Goal: Information Seeking & Learning: Learn about a topic

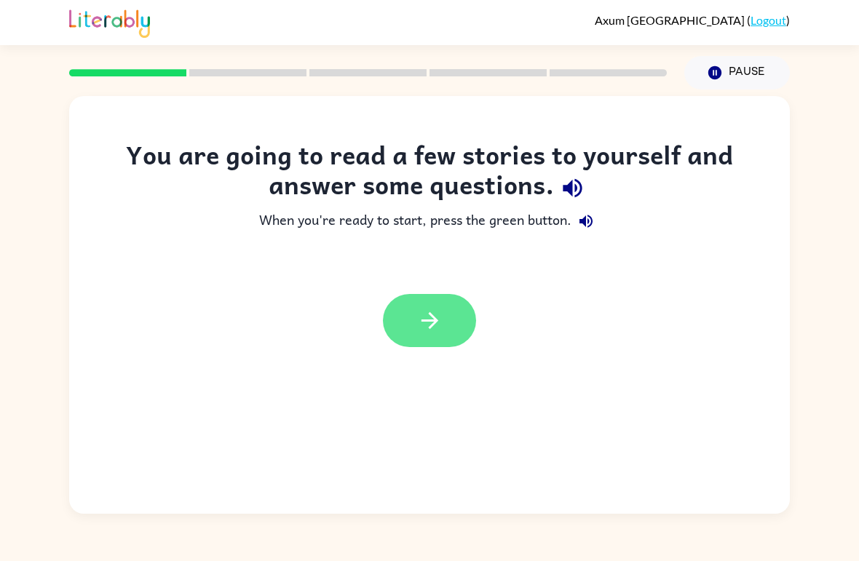
click at [449, 316] on button "button" at bounding box center [429, 320] width 93 height 53
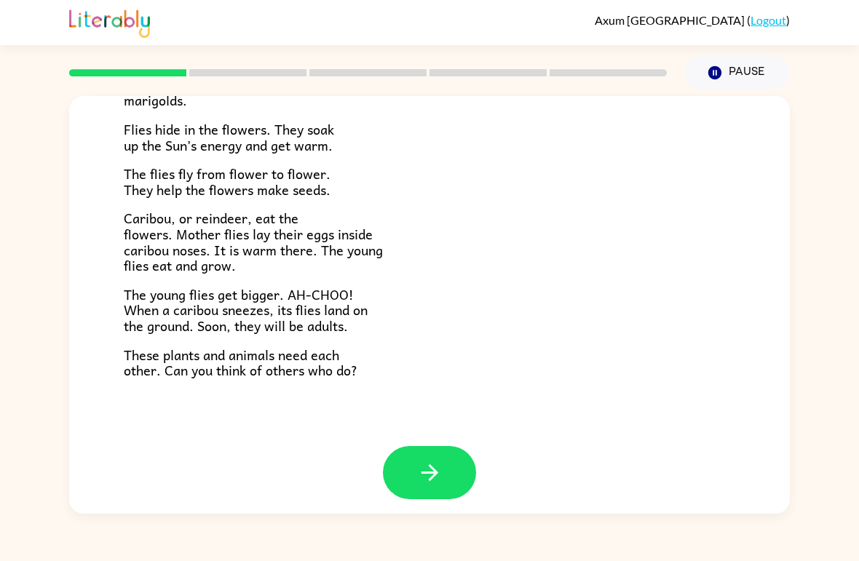
scroll to position [287, 0]
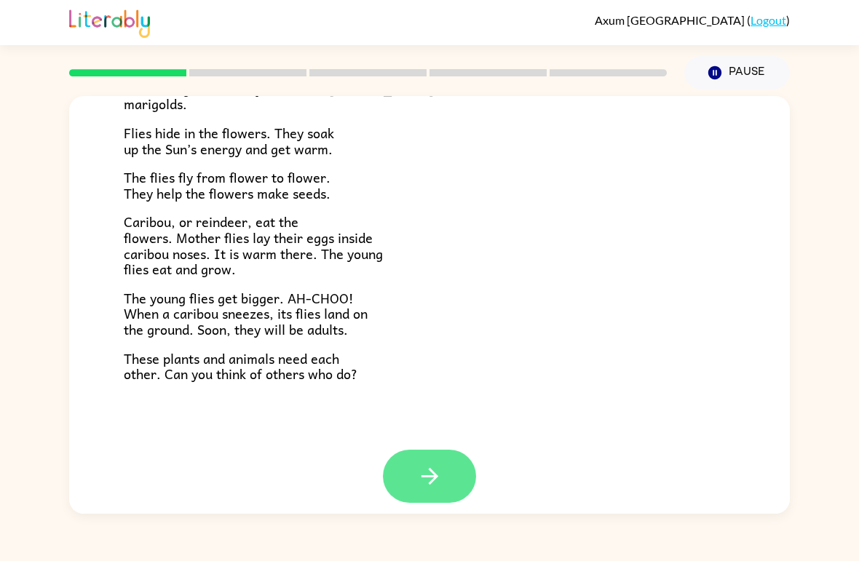
click at [443, 467] on button "button" at bounding box center [429, 476] width 93 height 53
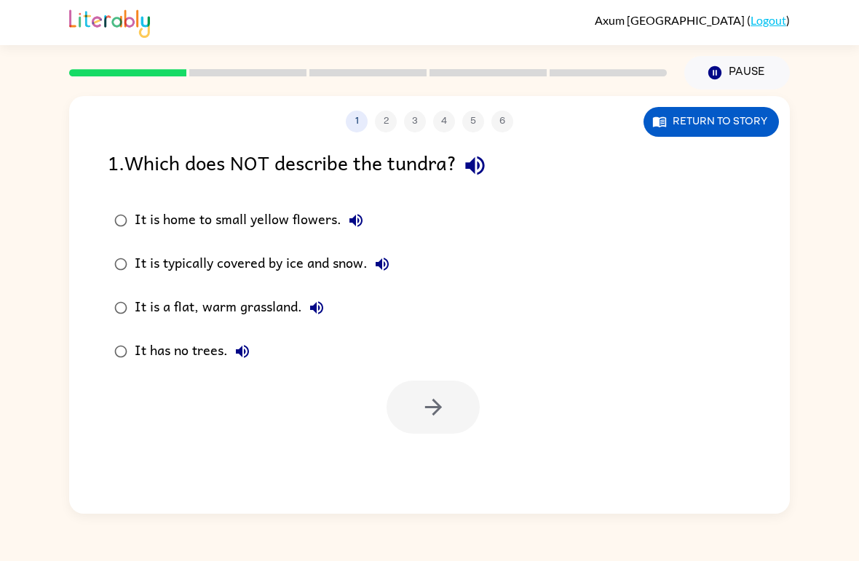
click at [285, 312] on div "It is a flat, warm grassland." at bounding box center [233, 307] width 197 height 29
click at [346, 233] on button "It is home to small yellow flowers." at bounding box center [355, 220] width 29 height 29
click at [288, 224] on div "It is home to small yellow flowers." at bounding box center [253, 220] width 236 height 29
click at [210, 352] on div "It has no trees." at bounding box center [196, 351] width 122 height 29
click at [438, 408] on icon "button" at bounding box center [432, 407] width 17 height 17
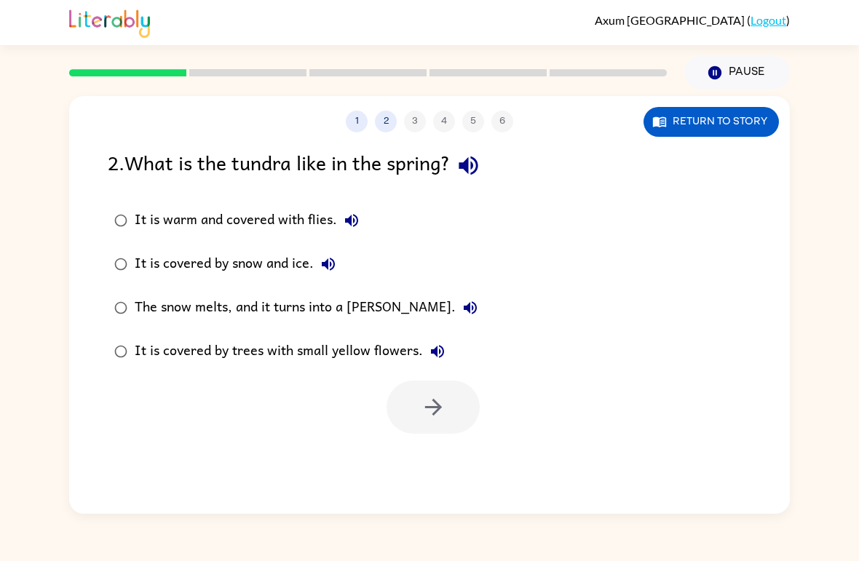
click at [365, 317] on div "The snow melts, and it turns into a [PERSON_NAME]." at bounding box center [310, 307] width 350 height 29
click at [424, 411] on icon "button" at bounding box center [433, 407] width 25 height 25
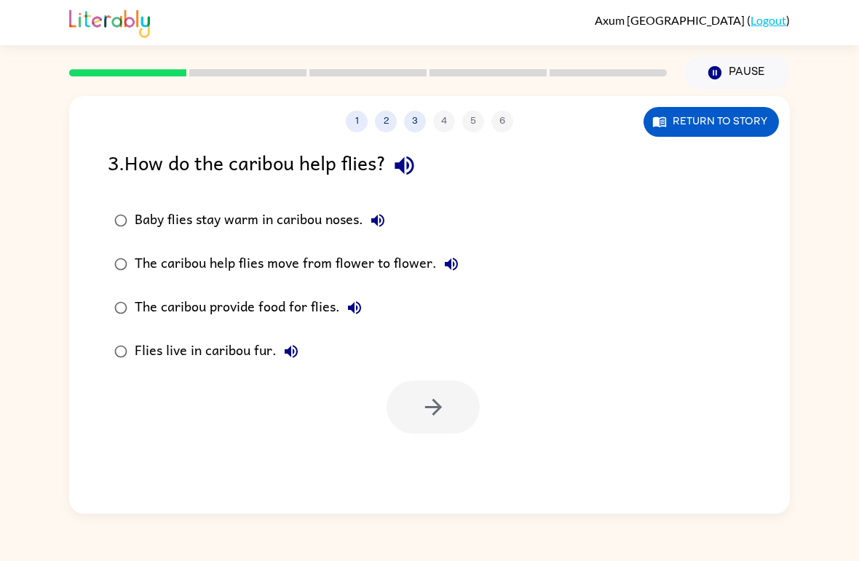
click at [400, 260] on div "The caribou help flies move from flower to flower." at bounding box center [300, 264] width 331 height 29
click at [414, 415] on button "button" at bounding box center [433, 407] width 93 height 53
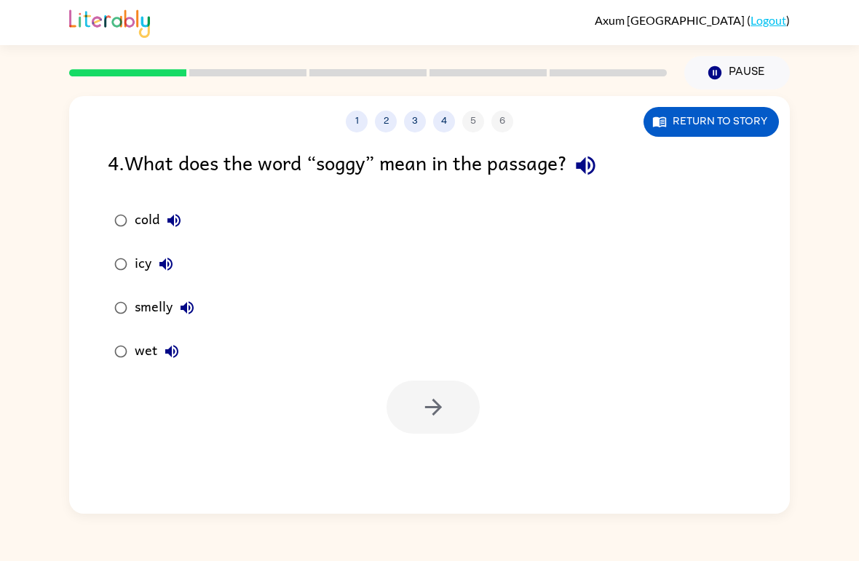
click at [151, 359] on div "wet" at bounding box center [161, 351] width 52 height 29
click at [435, 402] on icon "button" at bounding box center [432, 407] width 17 height 17
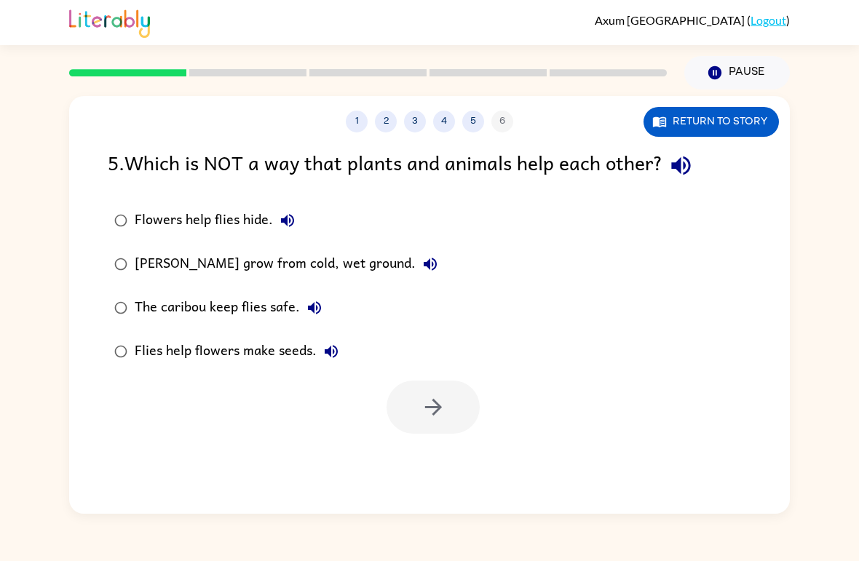
click at [392, 282] on label "[PERSON_NAME] grow from cold, wet ground." at bounding box center [276, 264] width 352 height 44
click at [432, 417] on icon "button" at bounding box center [433, 407] width 25 height 25
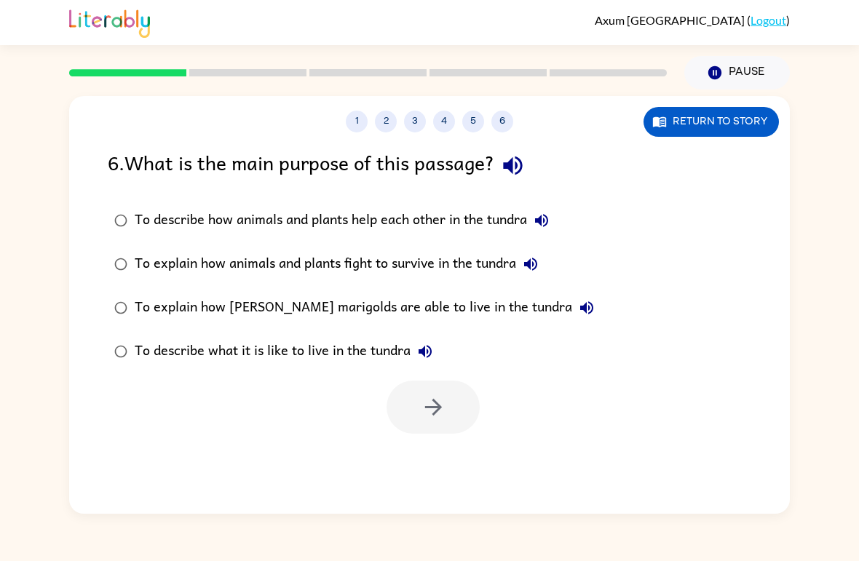
click at [513, 220] on div "To describe how animals and plants help each other in the tundra" at bounding box center [346, 220] width 422 height 29
click at [436, 405] on icon "button" at bounding box center [432, 407] width 17 height 17
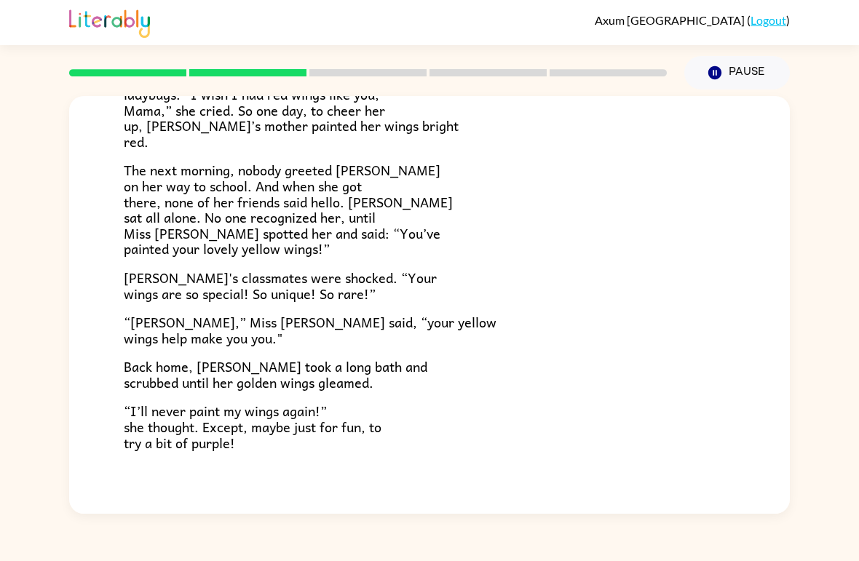
scroll to position [390, 0]
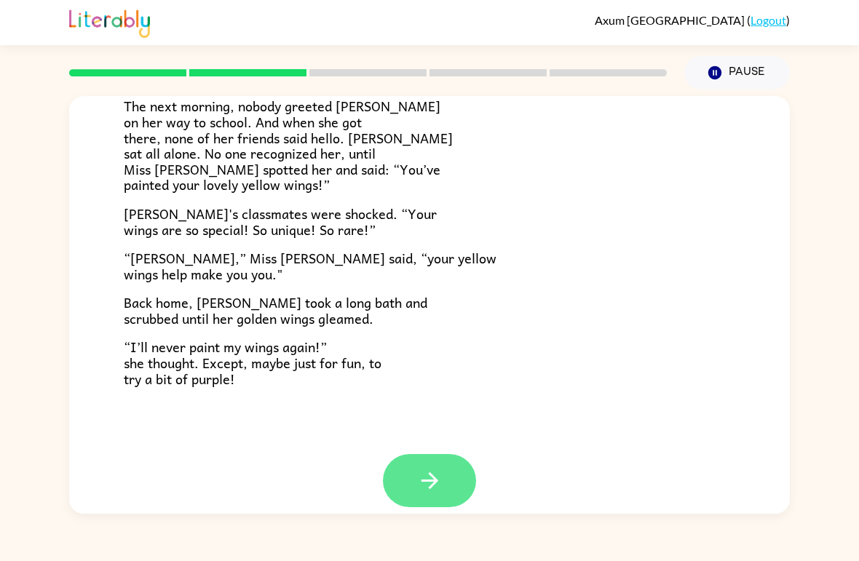
click at [419, 476] on icon "button" at bounding box center [429, 480] width 25 height 25
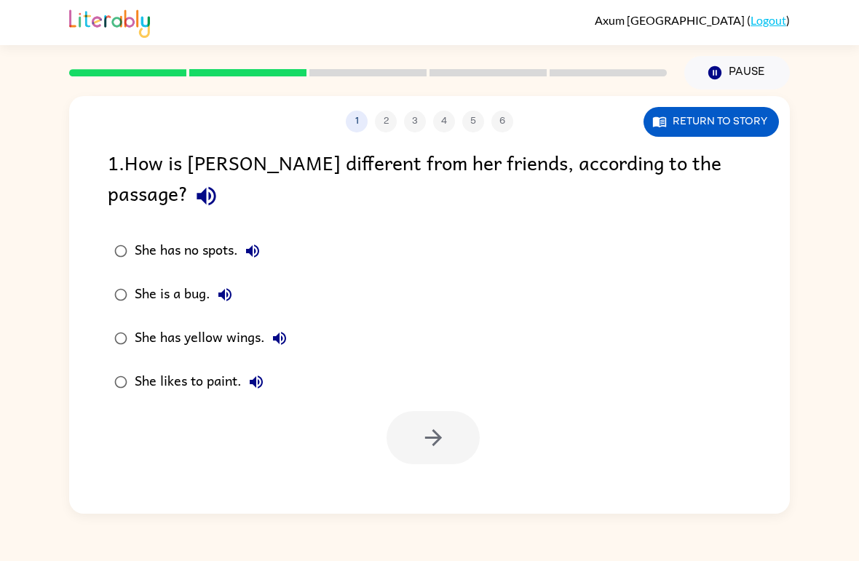
scroll to position [0, 0]
click at [211, 324] on div "She has yellow wings." at bounding box center [214, 338] width 159 height 29
click at [449, 411] on button "button" at bounding box center [433, 437] width 93 height 53
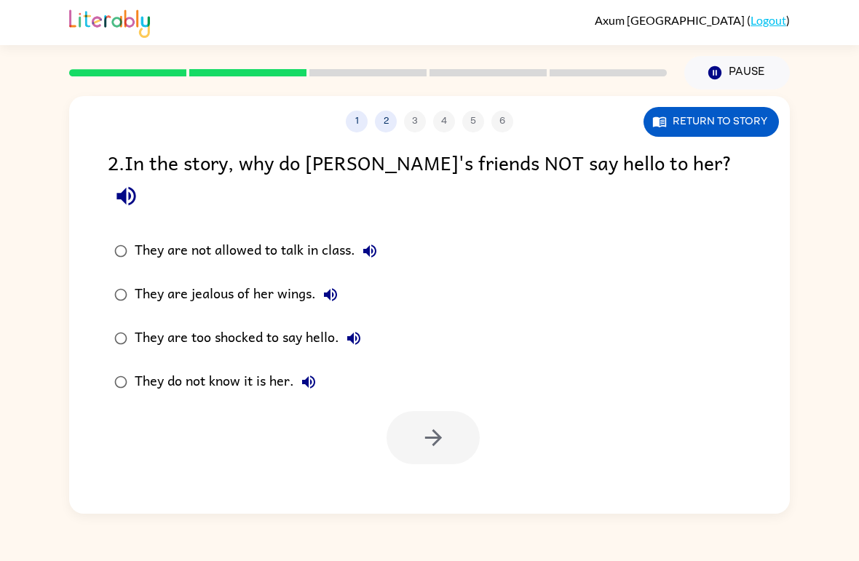
click at [274, 368] on div "They do not know it is her." at bounding box center [229, 382] width 189 height 29
click at [458, 416] on button "button" at bounding box center [433, 437] width 93 height 53
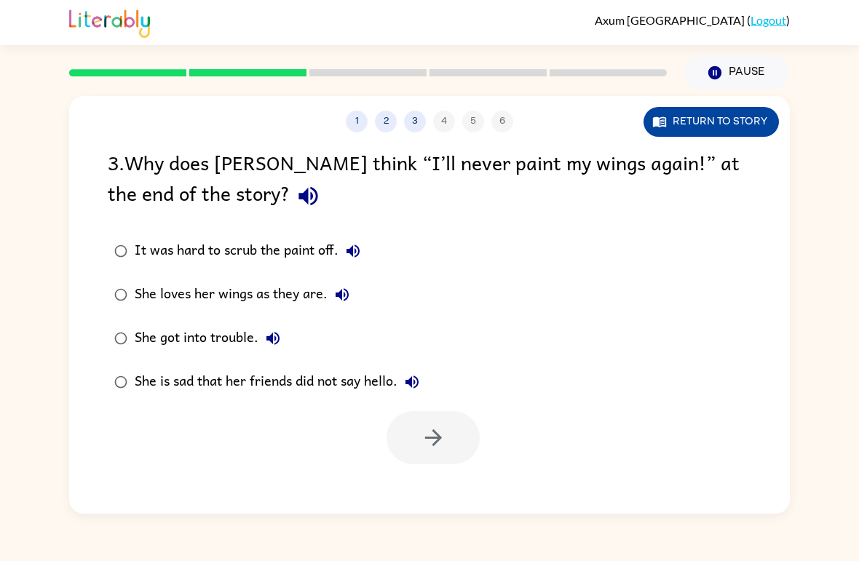
click at [698, 122] on button "Return to story" at bounding box center [711, 122] width 135 height 30
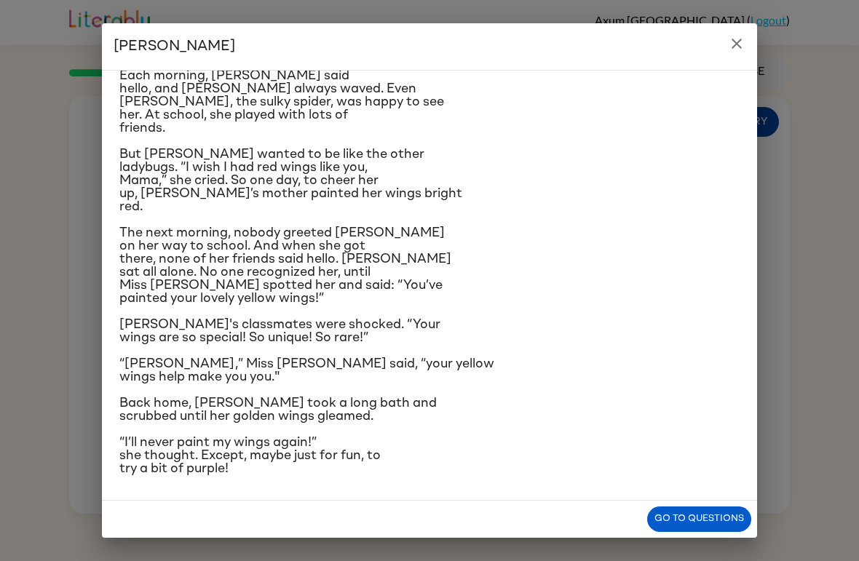
scroll to position [253, 0]
click at [697, 521] on button "Go to questions" at bounding box center [699, 519] width 104 height 25
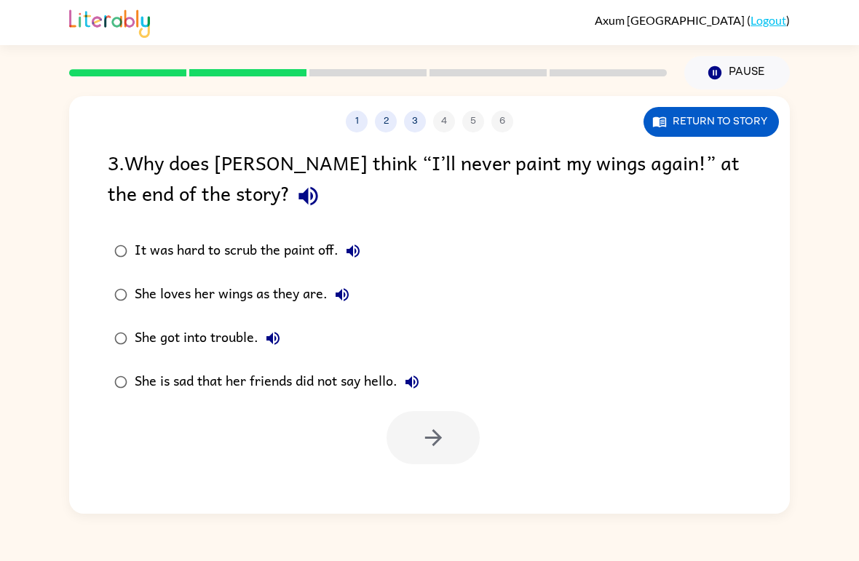
click at [293, 302] on div "She loves her wings as they are." at bounding box center [246, 294] width 222 height 29
click at [435, 445] on icon "button" at bounding box center [432, 438] width 17 height 17
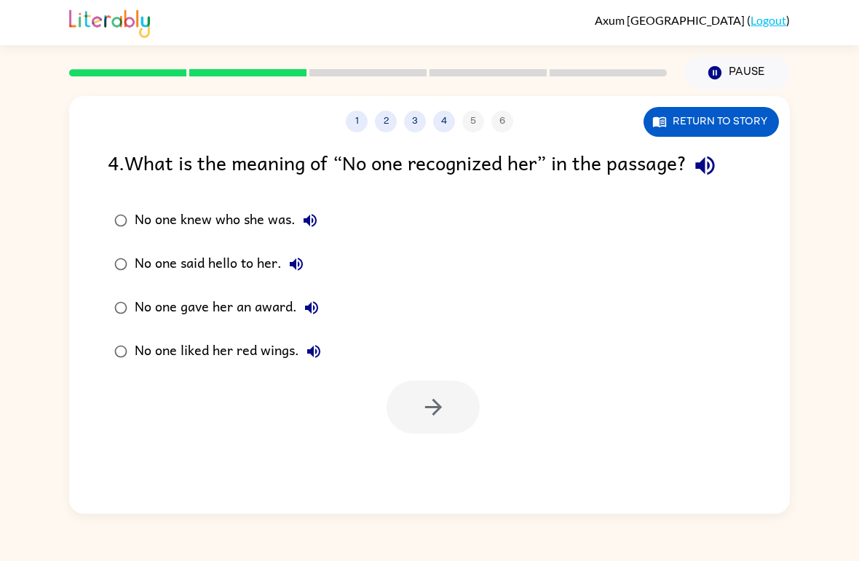
click at [237, 281] on label "No one said hello to her." at bounding box center [218, 264] width 236 height 44
click at [250, 246] on label "No one said hello to her." at bounding box center [218, 264] width 236 height 44
click at [465, 408] on button "button" at bounding box center [433, 407] width 93 height 53
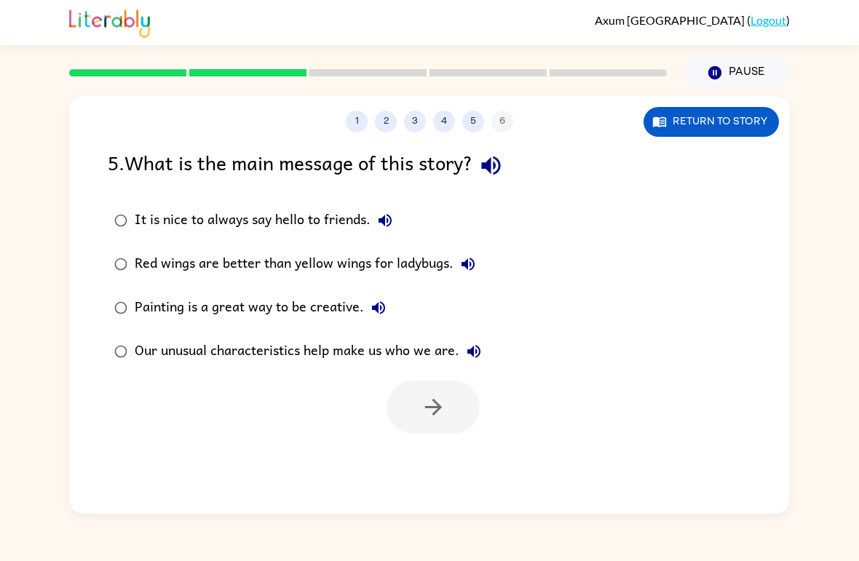
click at [438, 344] on div "Our unusual characteristics help make us who we are." at bounding box center [312, 351] width 354 height 29
click at [438, 384] on button "button" at bounding box center [433, 407] width 93 height 53
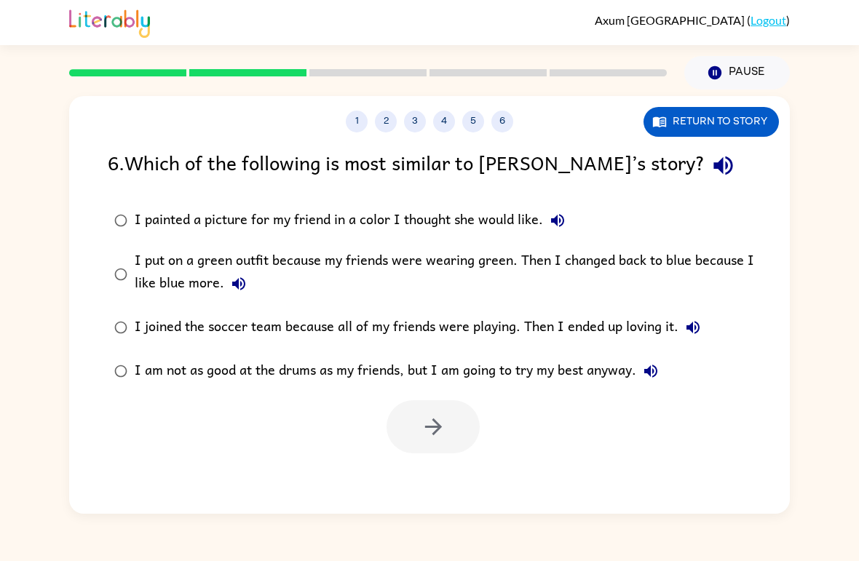
click at [853, 531] on div "[PERSON_NAME] ( Logout ) Pause Pause 1 2 3 4 5 6 Return to story 6 . Which of t…" at bounding box center [429, 280] width 859 height 561
click at [855, 189] on div "1 2 3 4 5 6 Return to story 6 . Which of the following is most similar to [PERS…" at bounding box center [429, 302] width 859 height 424
click at [644, 255] on div "I put on a green outfit because my friends were wearing green. Then I changed b…" at bounding box center [453, 274] width 636 height 49
click at [429, 423] on icon "button" at bounding box center [433, 426] width 25 height 25
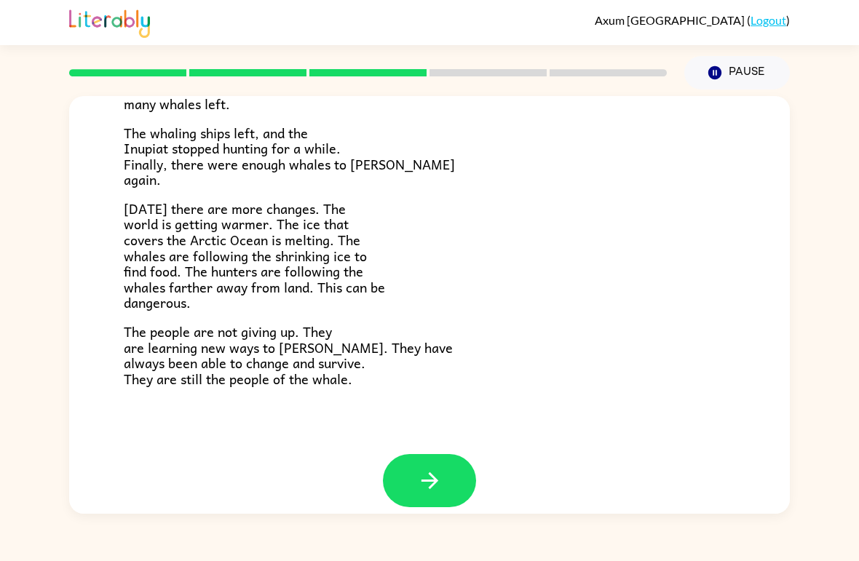
scroll to position [473, 0]
click at [449, 455] on button "button" at bounding box center [429, 481] width 93 height 53
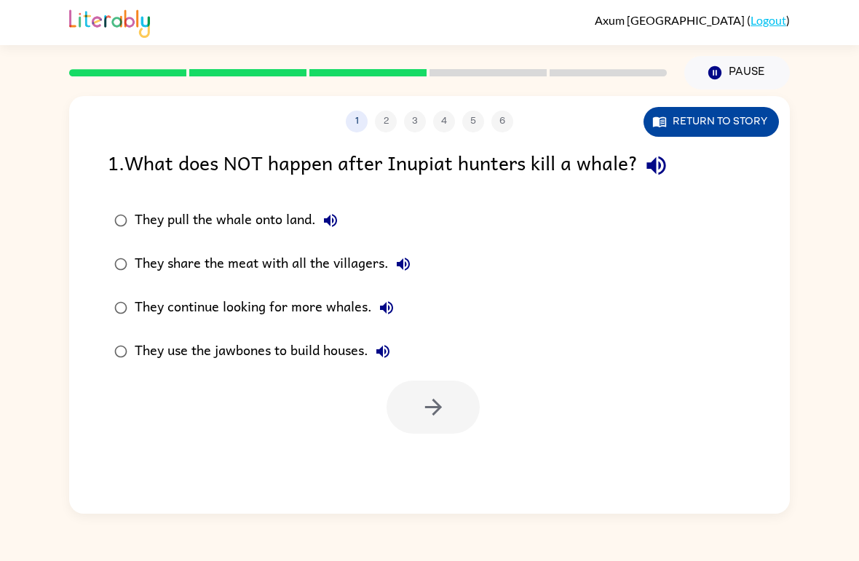
click at [723, 136] on button "Return to story" at bounding box center [711, 122] width 135 height 30
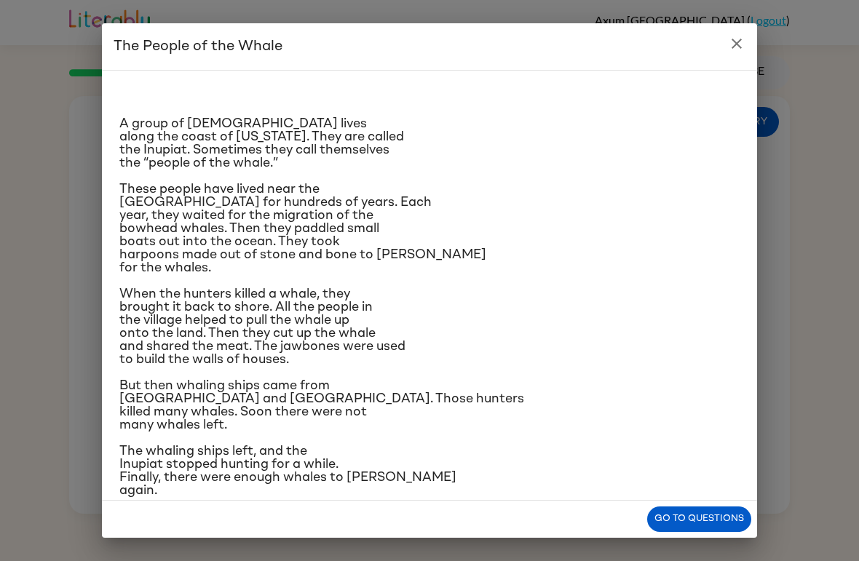
click at [821, 221] on div "The People of the Whale A group of [DEMOGRAPHIC_DATA] lives along the coast of …" at bounding box center [429, 280] width 859 height 561
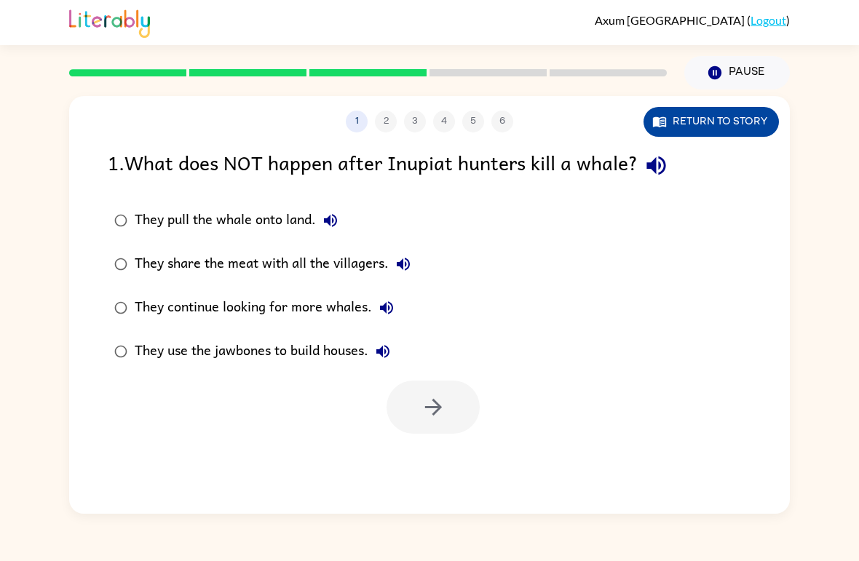
click at [740, 112] on button "Return to story" at bounding box center [711, 122] width 135 height 30
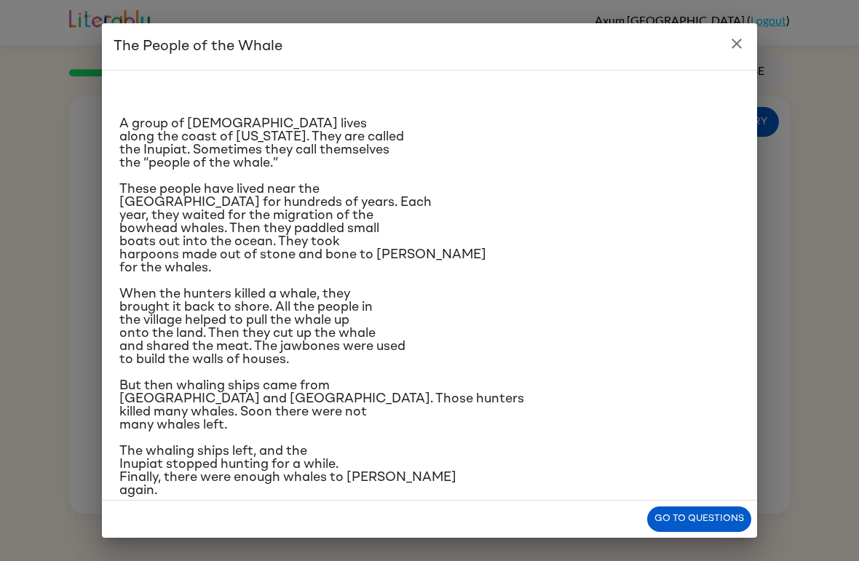
click at [4, 4] on div "The People of the Whale A group of [DEMOGRAPHIC_DATA] lives along the coast of …" at bounding box center [429, 280] width 859 height 561
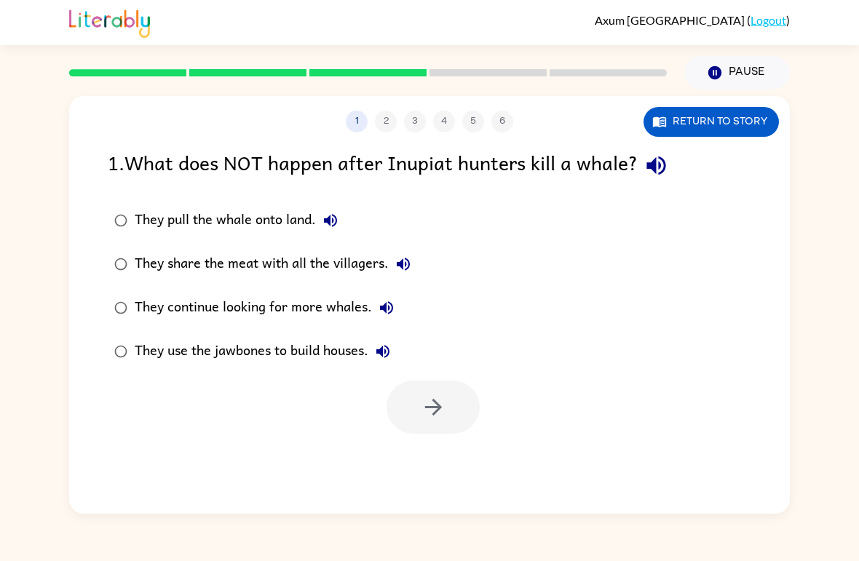
click at [4, 4] on div "[PERSON_NAME] ( Logout )" at bounding box center [429, 22] width 859 height 45
click at [736, 114] on button "Return to story" at bounding box center [711, 122] width 135 height 30
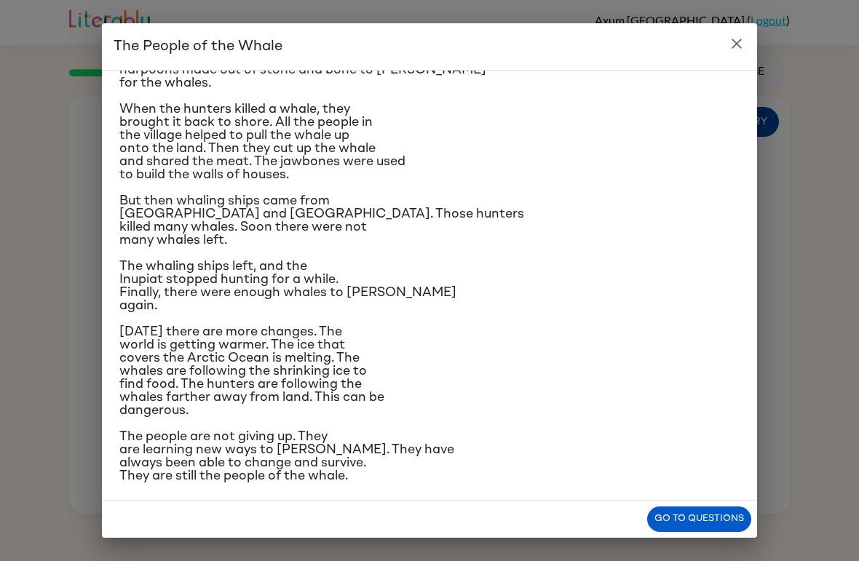
scroll to position [189, 0]
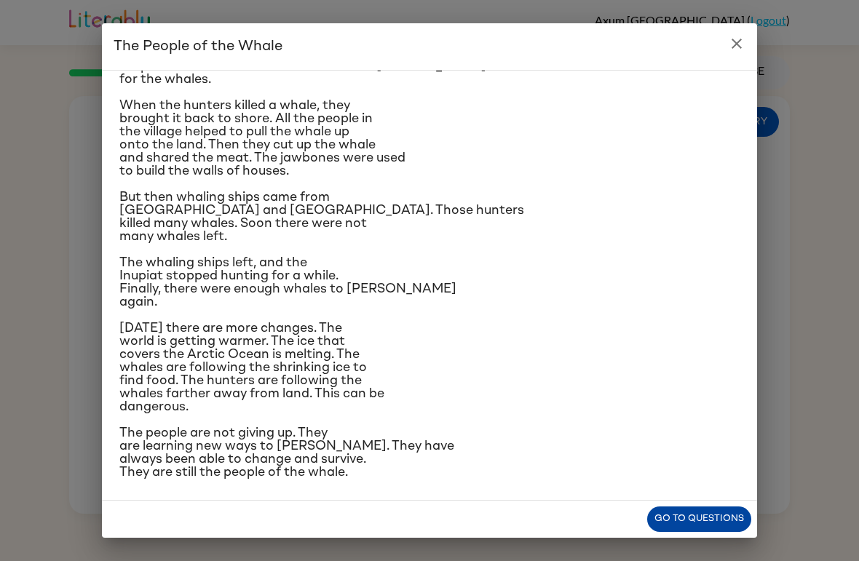
click at [708, 514] on button "Go to questions" at bounding box center [699, 519] width 104 height 25
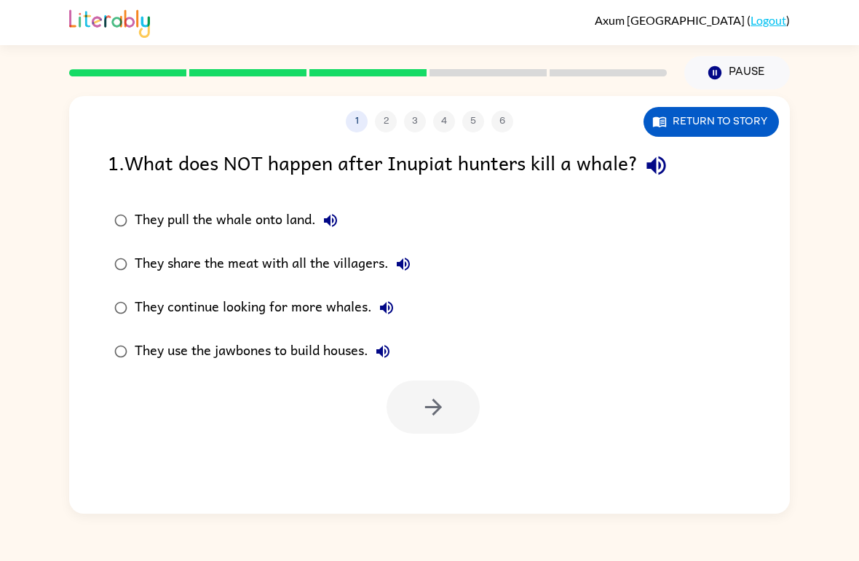
click at [340, 325] on label "They continue looking for more whales." at bounding box center [262, 308] width 325 height 44
click at [341, 308] on div "They continue looking for more whales." at bounding box center [268, 307] width 266 height 29
click at [451, 415] on button "button" at bounding box center [433, 407] width 93 height 53
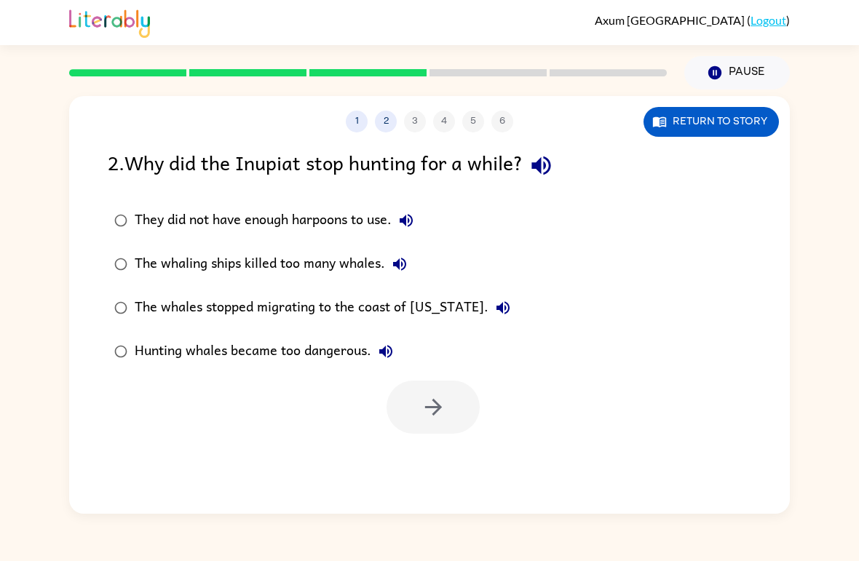
click at [194, 272] on div "The whaling ships killed too many whales." at bounding box center [275, 264] width 280 height 29
click at [465, 429] on button "button" at bounding box center [433, 407] width 93 height 53
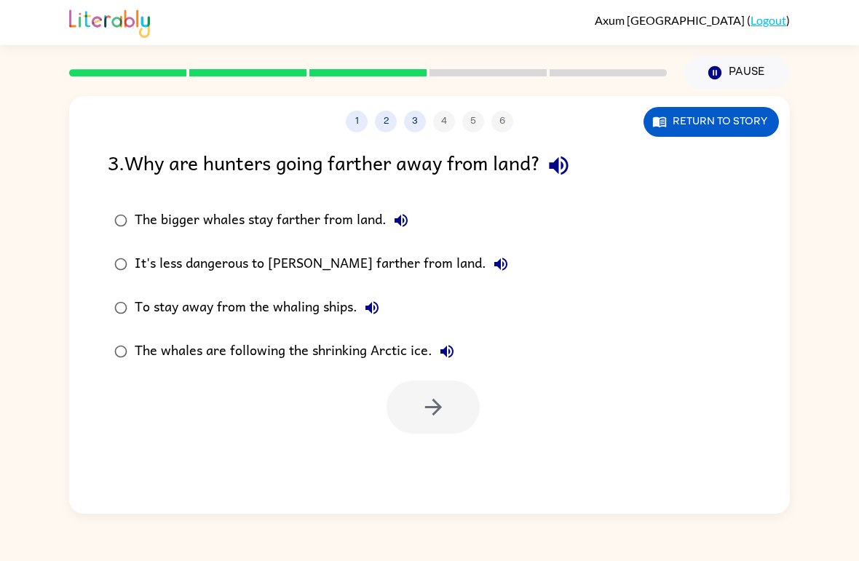
click at [459, 409] on div at bounding box center [433, 407] width 93 height 53
click at [692, 130] on button "Return to story" at bounding box center [711, 122] width 135 height 30
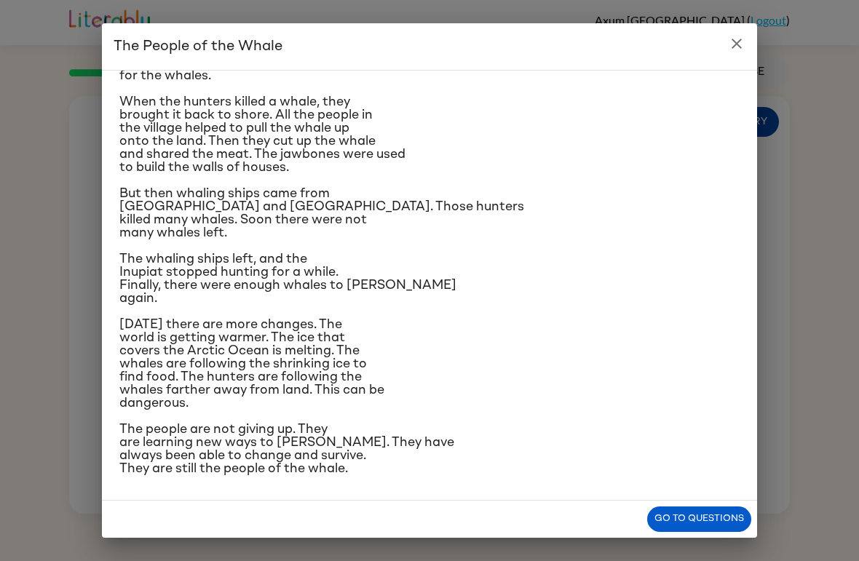
scroll to position [349, 0]
click at [716, 522] on button "Go to questions" at bounding box center [699, 519] width 104 height 25
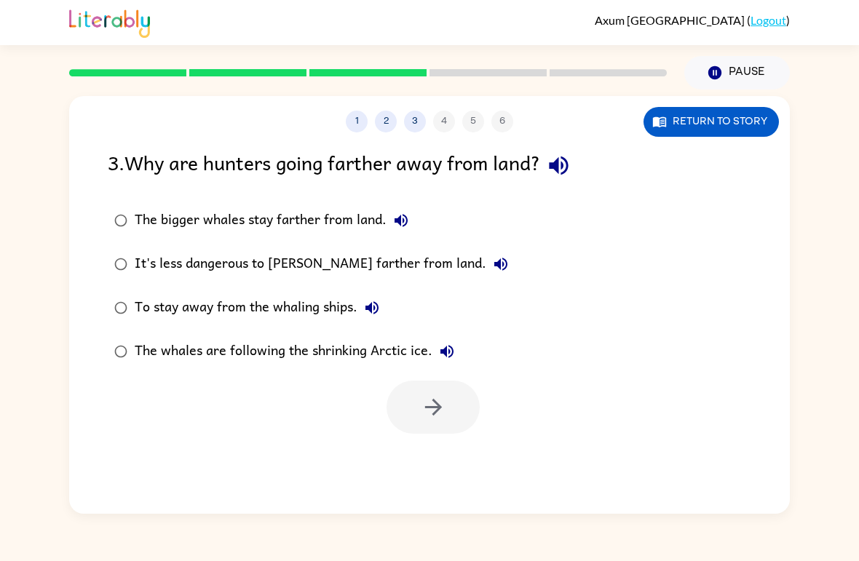
drag, startPoint x: 716, startPoint y: 522, endPoint x: -1, endPoint y: -1, distance: 886.9
click at [5, 1] on html "[PERSON_NAME] ( Logout ) Pause Pause 1 2 3 4 5 6 Return to story 3 . Why are hu…" at bounding box center [429, 280] width 859 height 561
click at [5, 1] on div "[PERSON_NAME] ( Logout )" at bounding box center [429, 22] width 859 height 45
drag, startPoint x: 5, startPoint y: 1, endPoint x: 5, endPoint y: 60, distance: 59.0
click at [5, 60] on div "[PERSON_NAME] ( Logout ) Pause Pause 1 2 3 4 5 6 Return to story 3 . Why are hu…" at bounding box center [429, 280] width 859 height 561
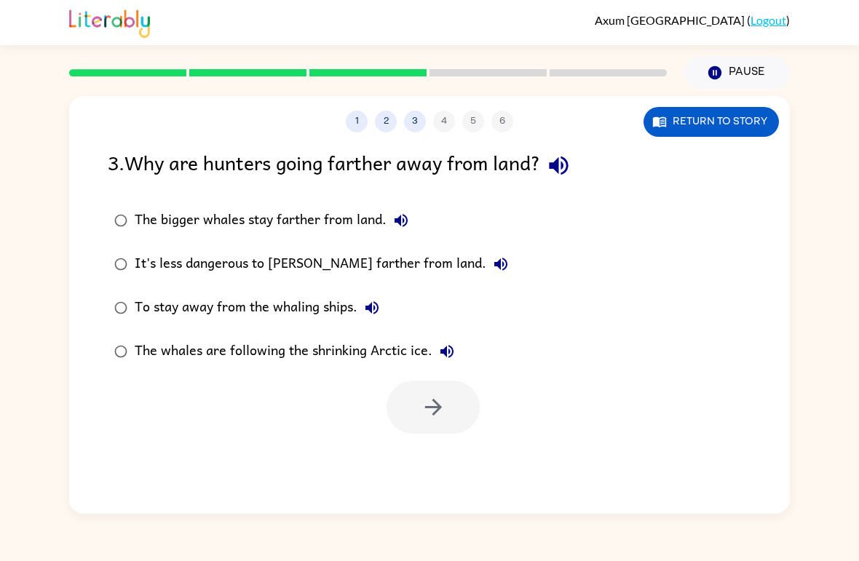
click at [376, 210] on div "The bigger whales stay farther from land." at bounding box center [275, 220] width 281 height 29
click at [451, 418] on button "button" at bounding box center [433, 407] width 93 height 53
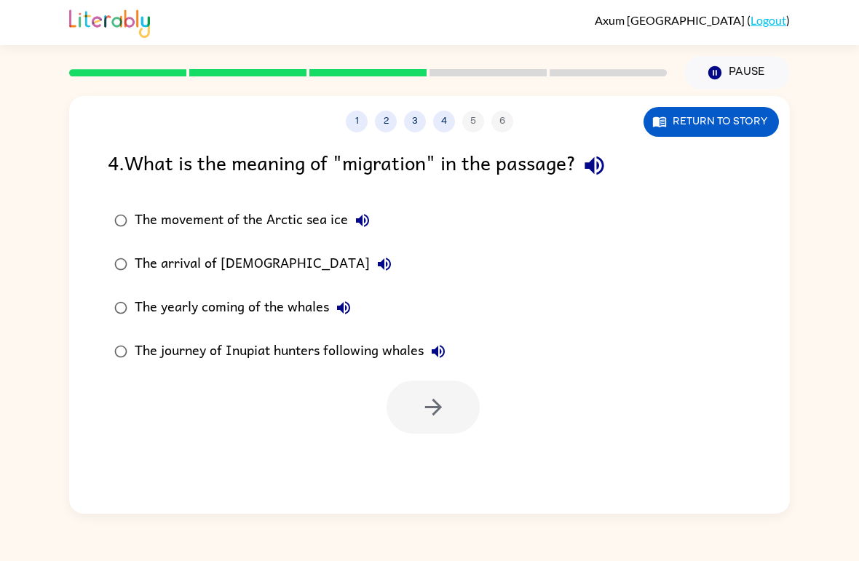
click at [275, 218] on div "The movement of the Arctic sea ice" at bounding box center [256, 220] width 242 height 29
click at [432, 423] on button "button" at bounding box center [433, 407] width 93 height 53
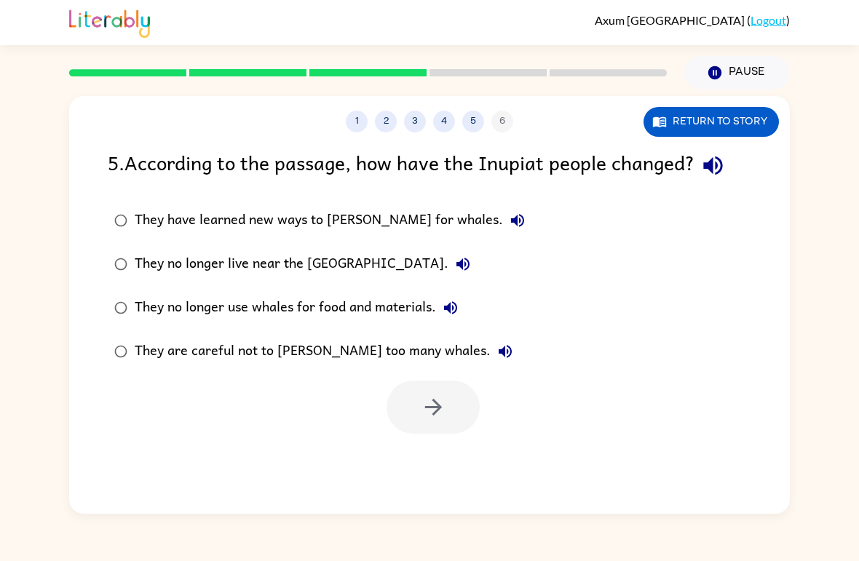
click at [503, 216] on button "They have learned new ways to [PERSON_NAME] for whales." at bounding box center [517, 220] width 29 height 29
click at [422, 220] on div "They have learned new ways to [PERSON_NAME] for whales." at bounding box center [334, 220] width 398 height 29
click at [446, 395] on button "button" at bounding box center [433, 407] width 93 height 53
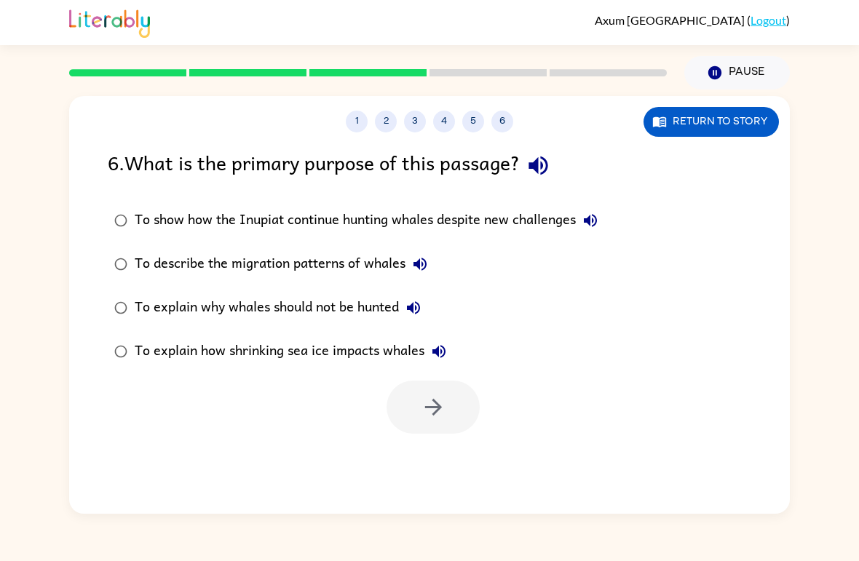
click at [518, 238] on label "To show how the Inupiat continue hunting whales despite new challenges" at bounding box center [356, 221] width 513 height 44
click at [438, 405] on icon "button" at bounding box center [432, 407] width 17 height 17
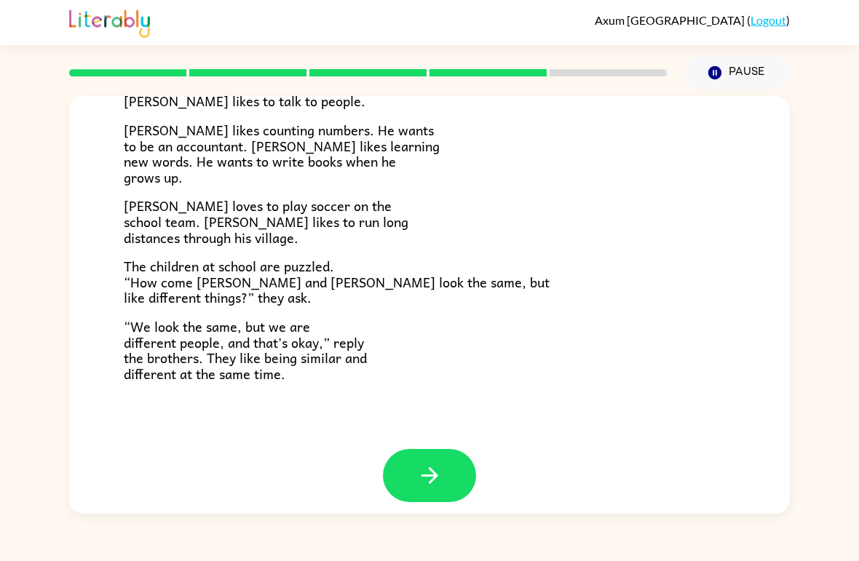
scroll to position [302, 0]
click at [429, 452] on button "button" at bounding box center [429, 476] width 93 height 53
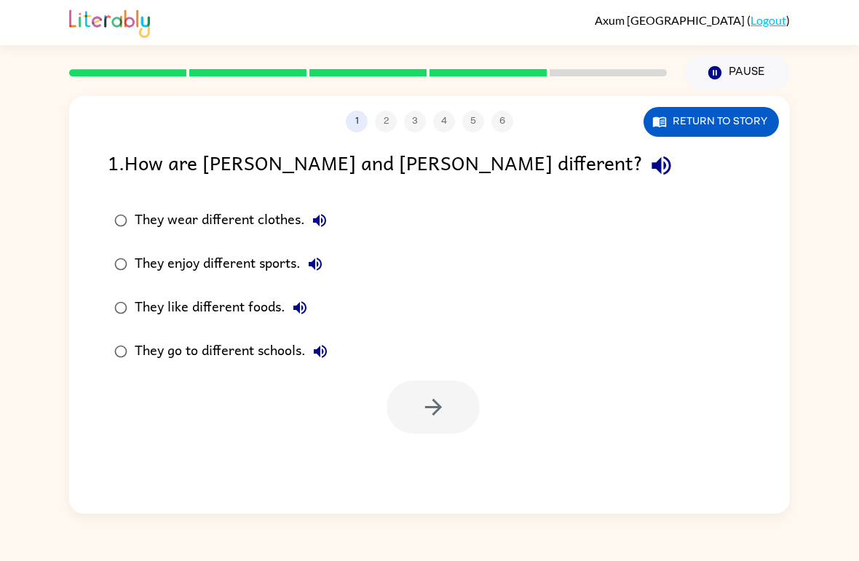
click at [709, 147] on div "1 2 3 4 5 6 Return to story 1 . How are [PERSON_NAME] and [PERSON_NAME] differe…" at bounding box center [429, 305] width 721 height 418
click at [708, 146] on div "1 2 3 4 5 6 Return to story 1 . How are [PERSON_NAME] and [PERSON_NAME] differe…" at bounding box center [429, 305] width 721 height 418
click at [732, 116] on button "Return to story" at bounding box center [711, 122] width 135 height 30
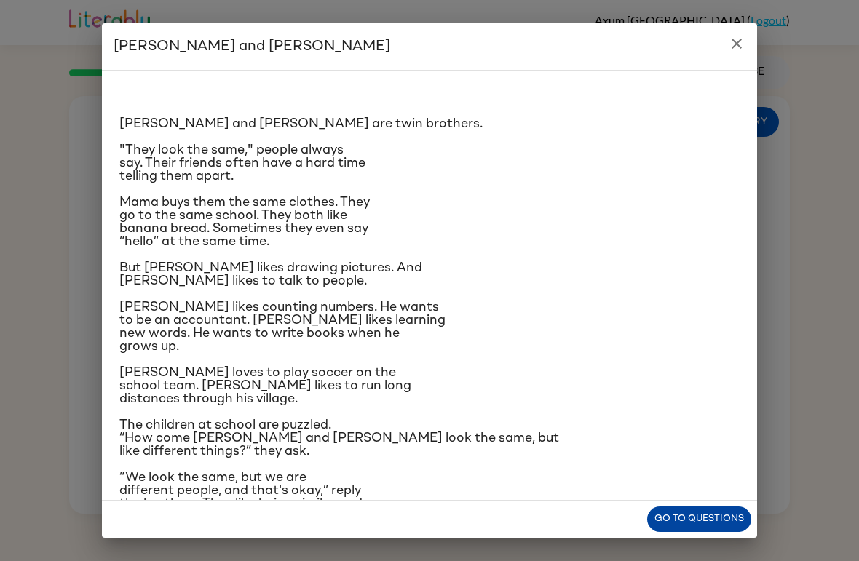
click at [691, 526] on button "Go to questions" at bounding box center [699, 519] width 104 height 25
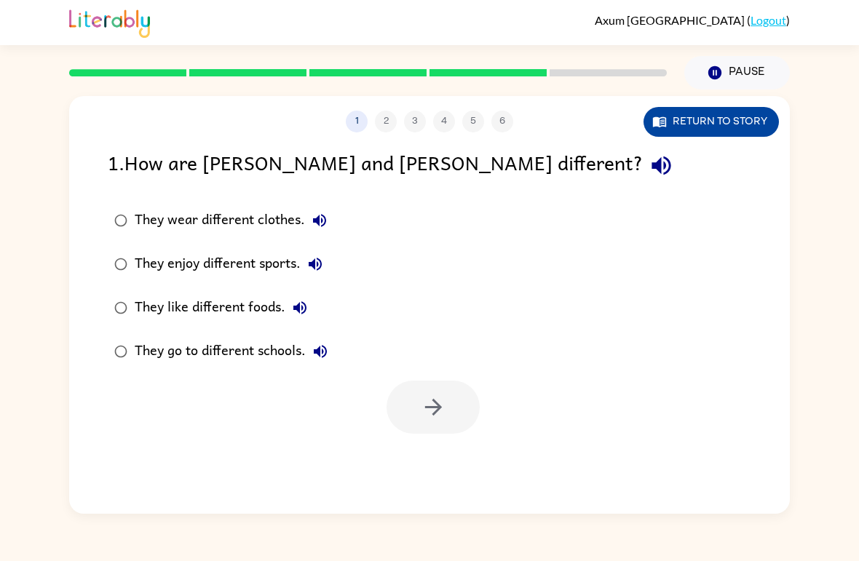
click at [753, 116] on button "Return to story" at bounding box center [711, 122] width 135 height 30
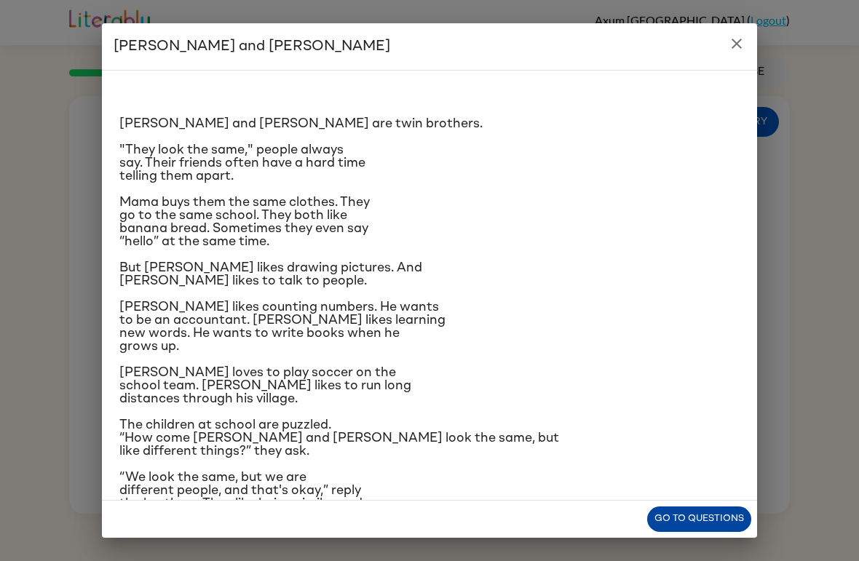
click at [724, 515] on button "Go to questions" at bounding box center [699, 519] width 104 height 25
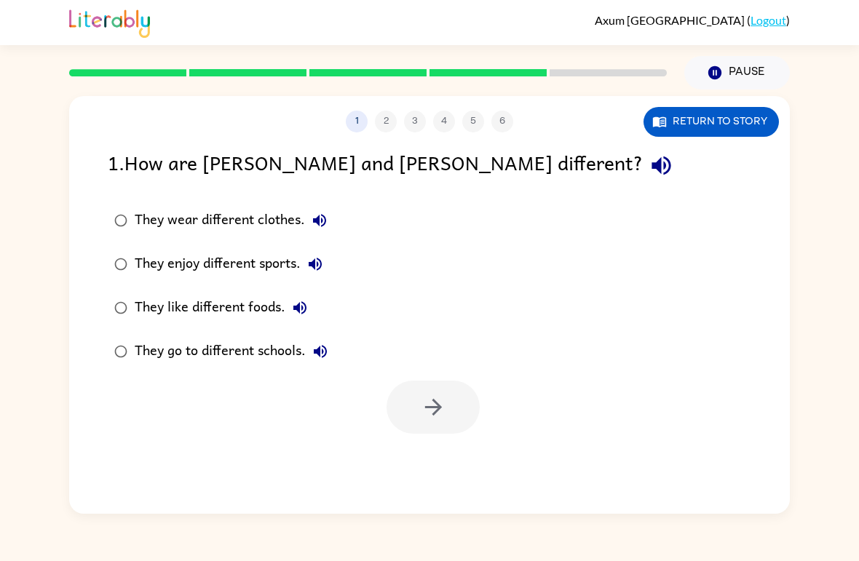
click at [251, 248] on label "They enjoy different sports." at bounding box center [221, 264] width 242 height 44
click at [441, 411] on icon "button" at bounding box center [433, 407] width 25 height 25
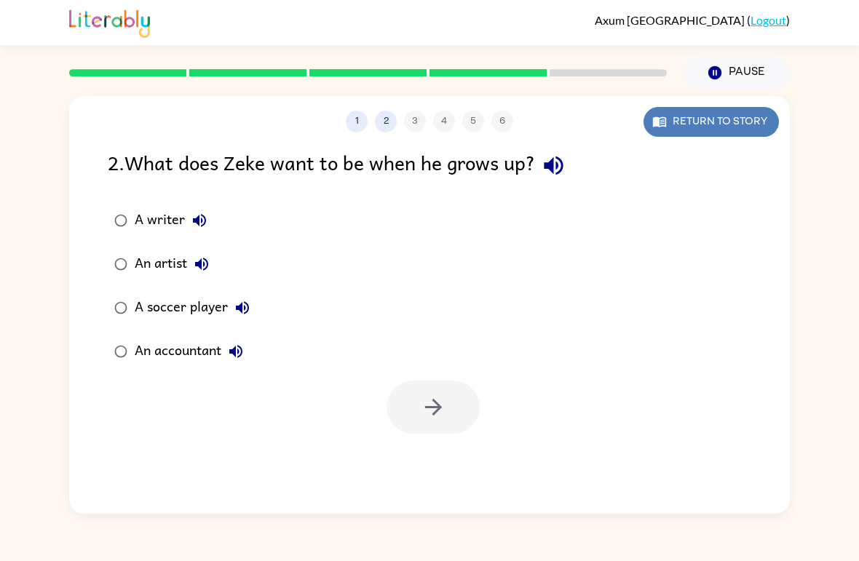
click at [755, 124] on button "Return to story" at bounding box center [711, 122] width 135 height 30
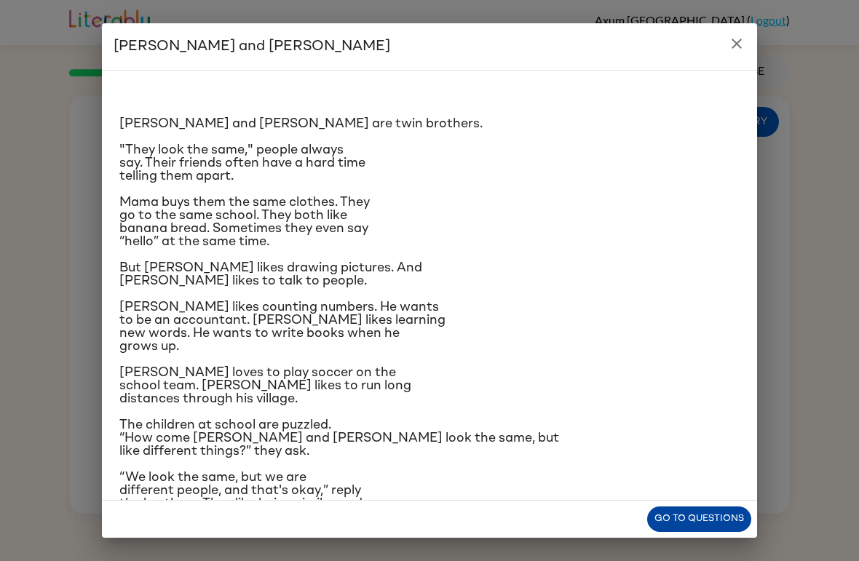
click at [719, 509] on button "Go to questions" at bounding box center [699, 519] width 104 height 25
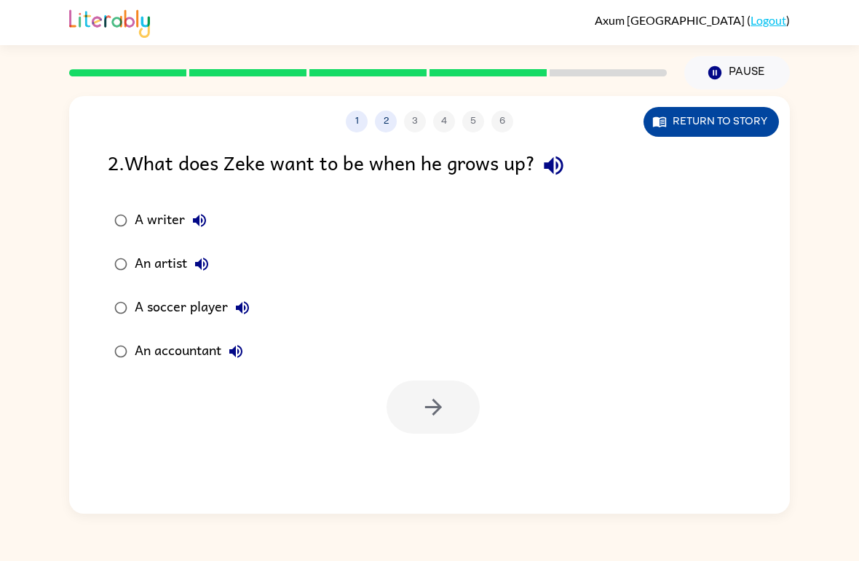
click at [719, 135] on button "Return to story" at bounding box center [711, 122] width 135 height 30
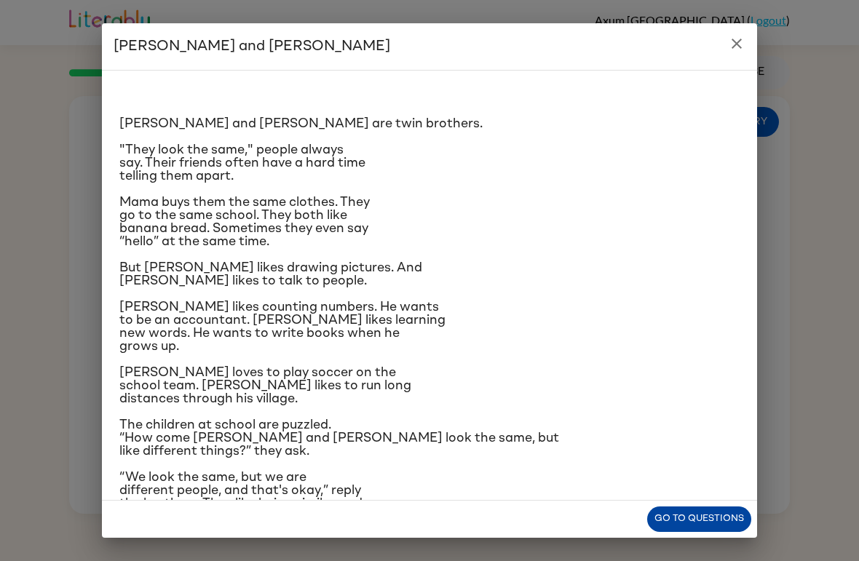
click at [690, 523] on button "Go to questions" at bounding box center [699, 519] width 104 height 25
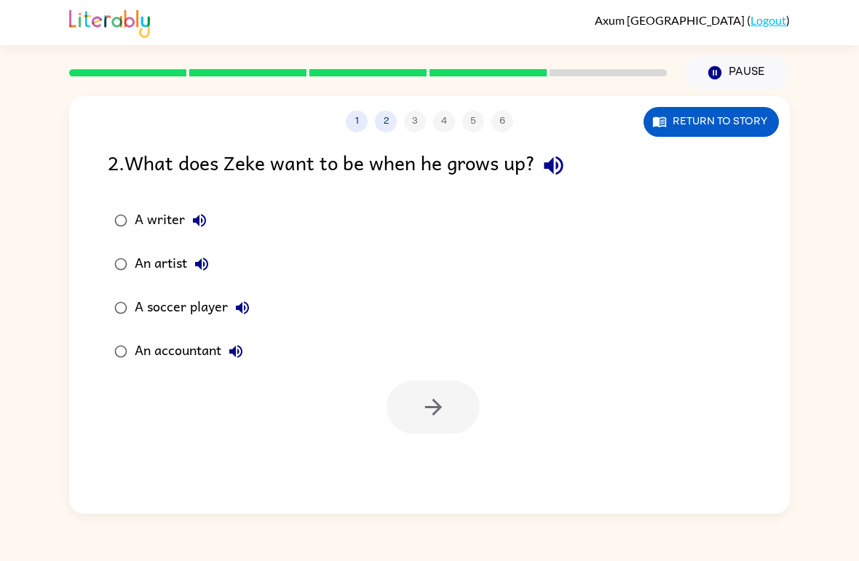
click at [170, 209] on div "A writer" at bounding box center [174, 220] width 79 height 29
click at [438, 413] on icon "button" at bounding box center [433, 407] width 25 height 25
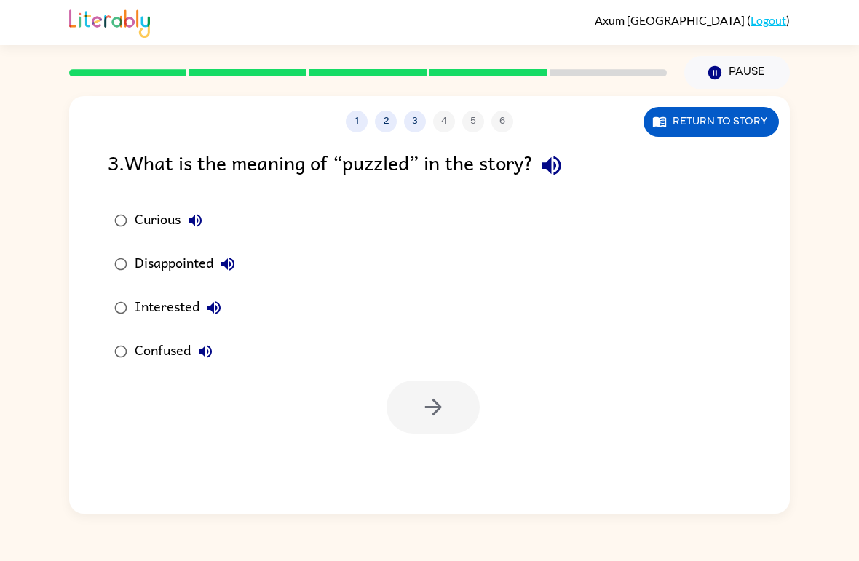
click at [181, 363] on div "Confused" at bounding box center [177, 351] width 85 height 29
click at [435, 414] on icon "button" at bounding box center [432, 407] width 17 height 17
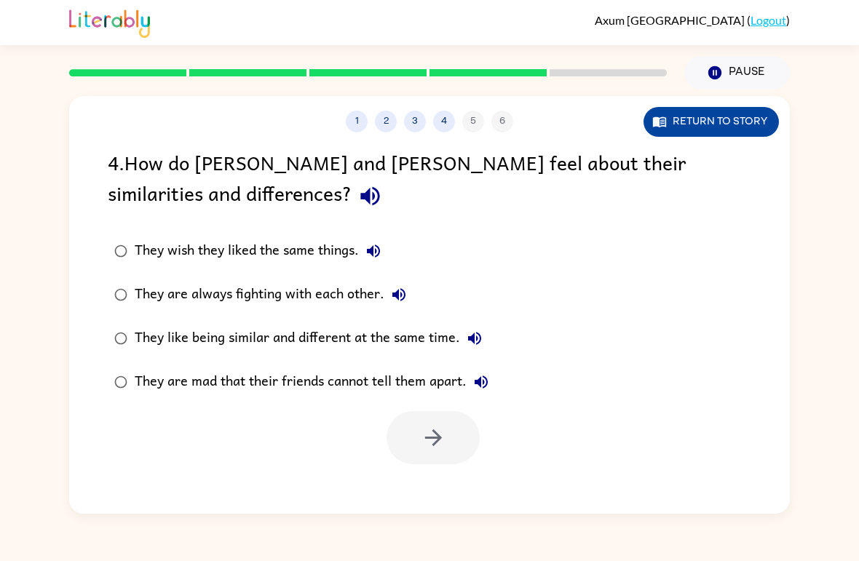
click at [756, 128] on button "Return to story" at bounding box center [711, 122] width 135 height 30
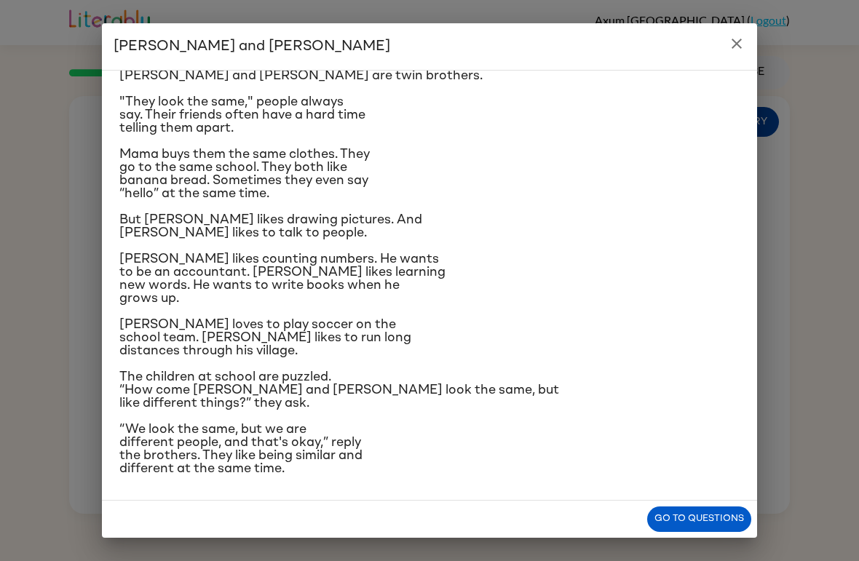
scroll to position [152, 0]
click at [722, 514] on button "Go to questions" at bounding box center [699, 519] width 104 height 25
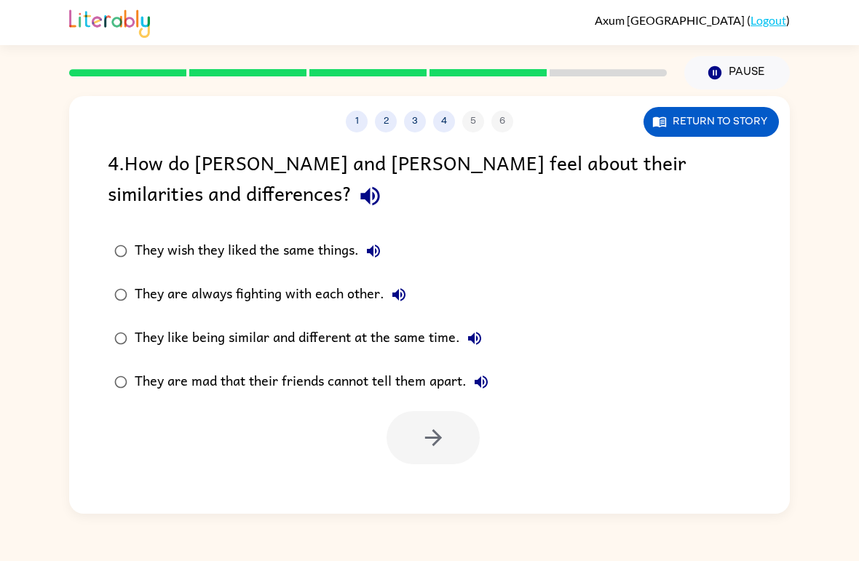
click at [435, 351] on div "They like being similar and different at the same time." at bounding box center [312, 338] width 355 height 29
click at [437, 432] on icon "button" at bounding box center [433, 437] width 25 height 25
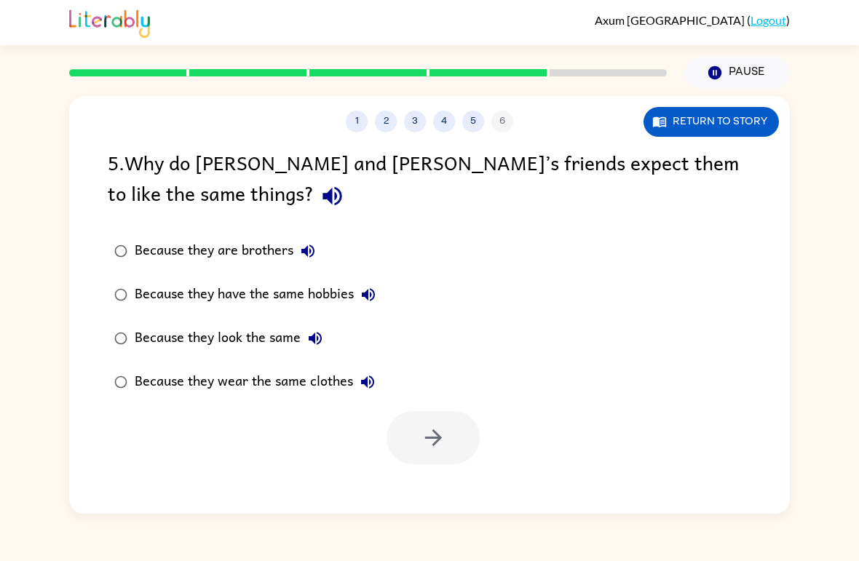
click at [281, 333] on div "Because they look the same" at bounding box center [232, 338] width 195 height 29
click at [443, 429] on icon "button" at bounding box center [433, 437] width 25 height 25
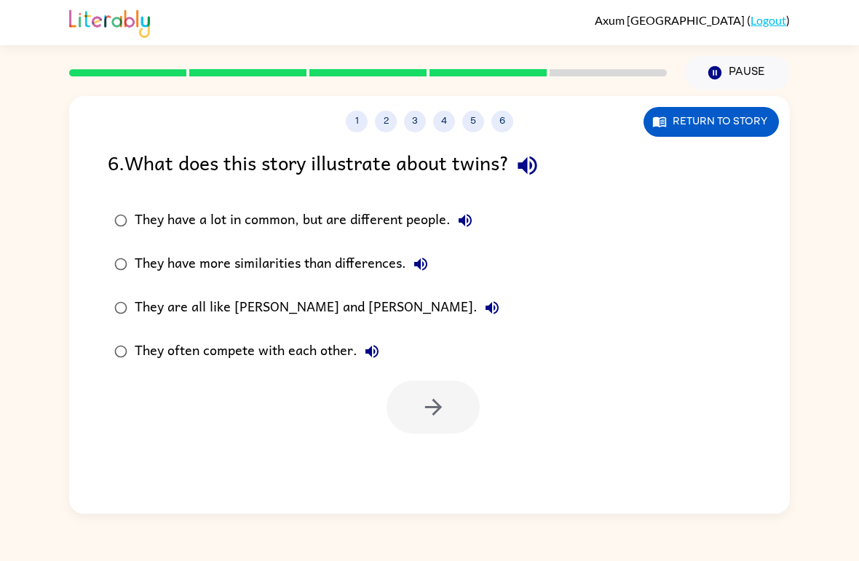
click at [398, 205] on label "They have a lot in common, but are different people." at bounding box center [307, 221] width 414 height 44
click at [459, 392] on button "button" at bounding box center [433, 407] width 93 height 53
